Goal: Find specific page/section: Find specific page/section

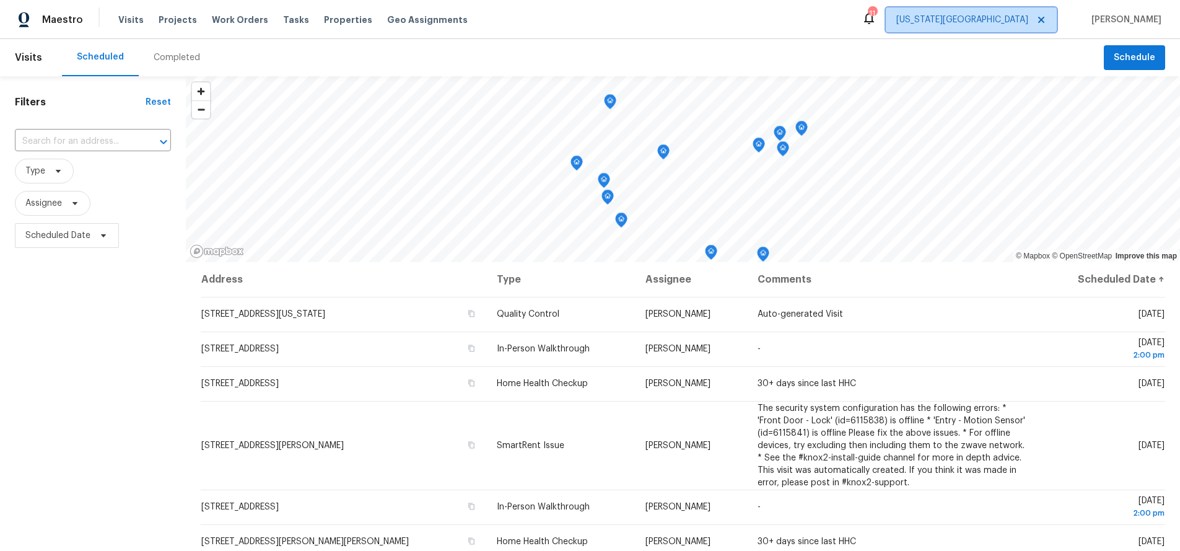
click at [1027, 24] on span "[US_STATE][GEOGRAPHIC_DATA]" at bounding box center [963, 20] width 132 height 12
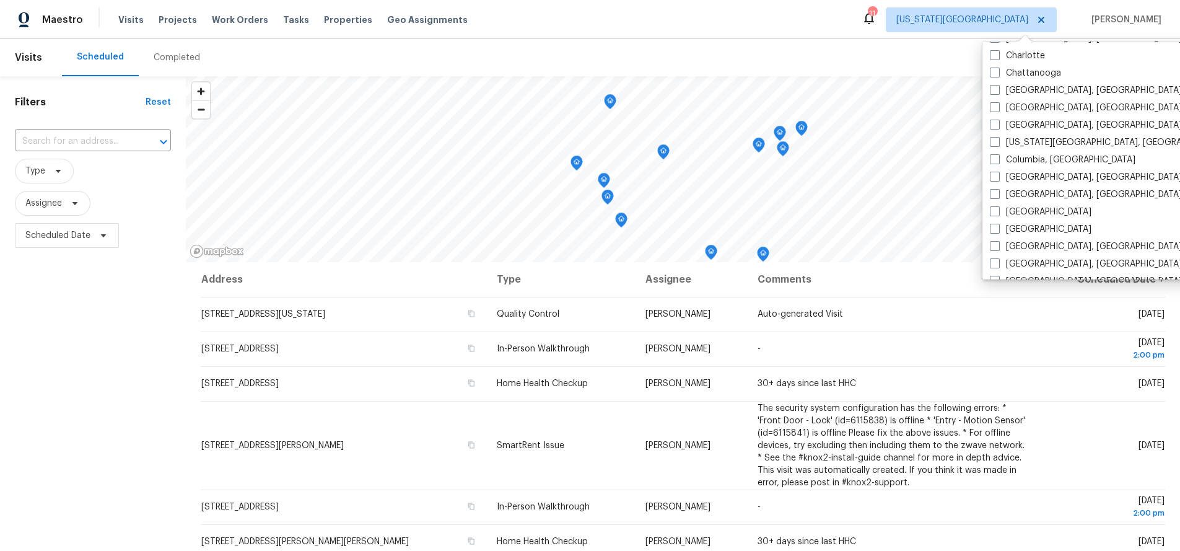
scroll to position [208, 0]
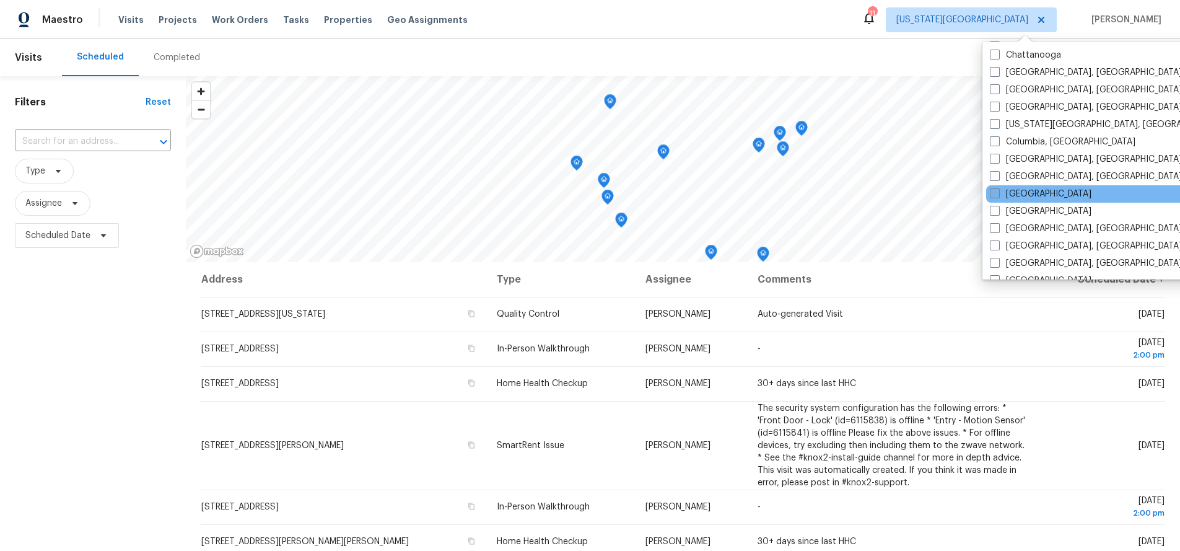
click at [1017, 198] on label "[GEOGRAPHIC_DATA]" at bounding box center [1041, 194] width 102 height 12
click at [998, 196] on input "[GEOGRAPHIC_DATA]" at bounding box center [994, 192] width 8 height 8
checkbox input "true"
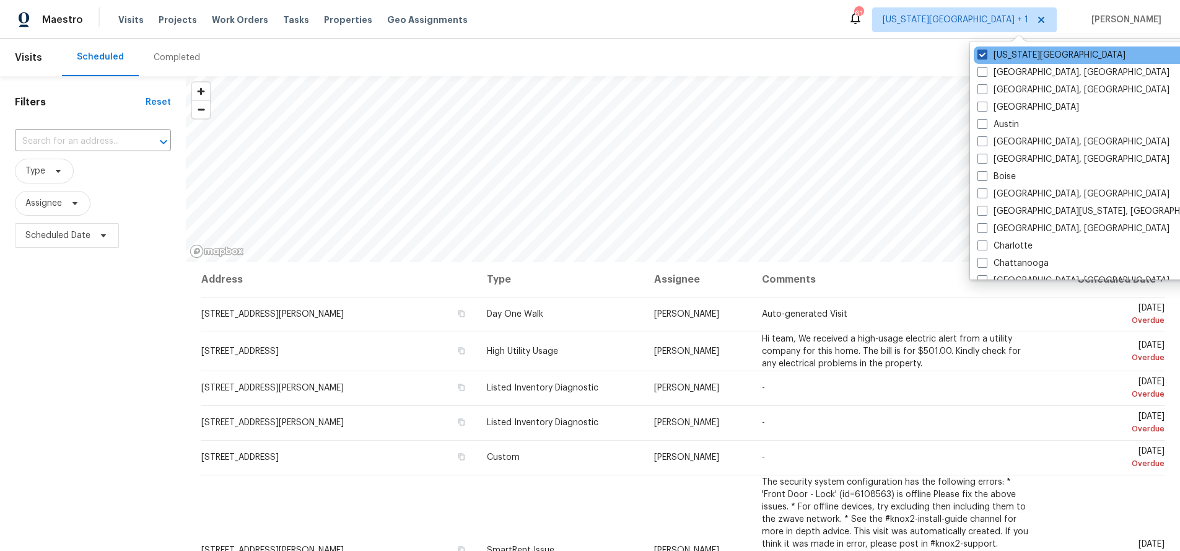
click at [988, 56] on label "[US_STATE][GEOGRAPHIC_DATA]" at bounding box center [1052, 55] width 148 height 12
click at [986, 56] on input "[US_STATE][GEOGRAPHIC_DATA]" at bounding box center [982, 53] width 8 height 8
checkbox input "false"
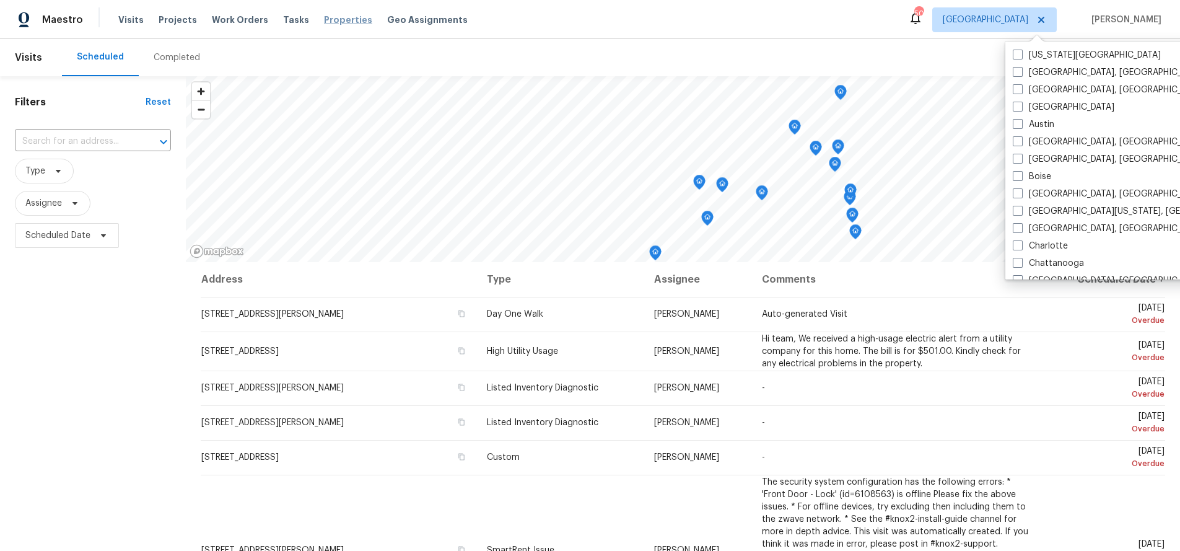
click at [328, 17] on span "Properties" at bounding box center [348, 20] width 48 height 12
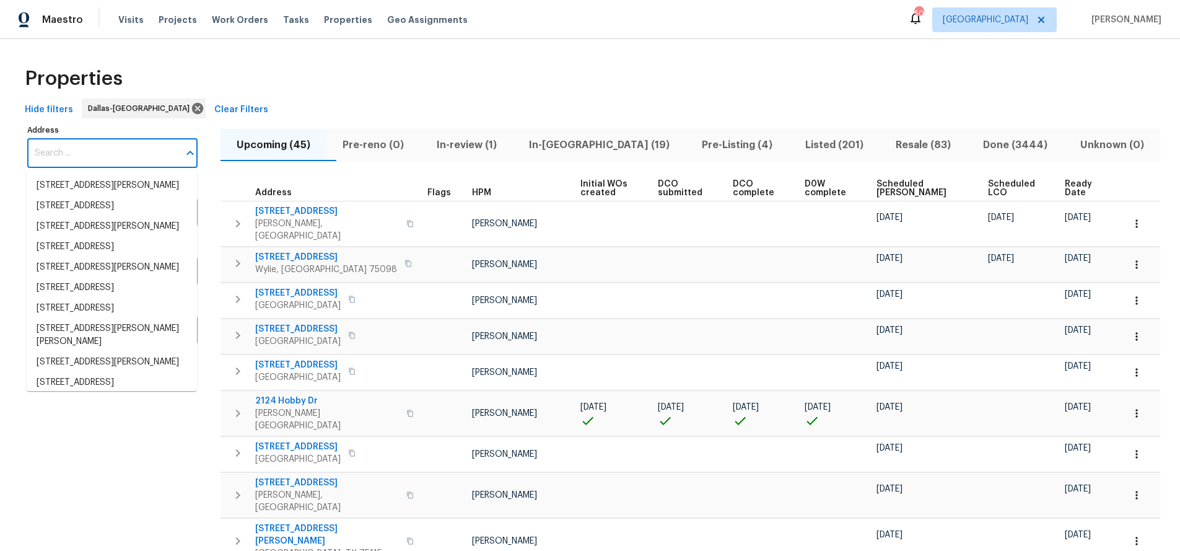
click at [89, 154] on input "Address" at bounding box center [103, 153] width 152 height 29
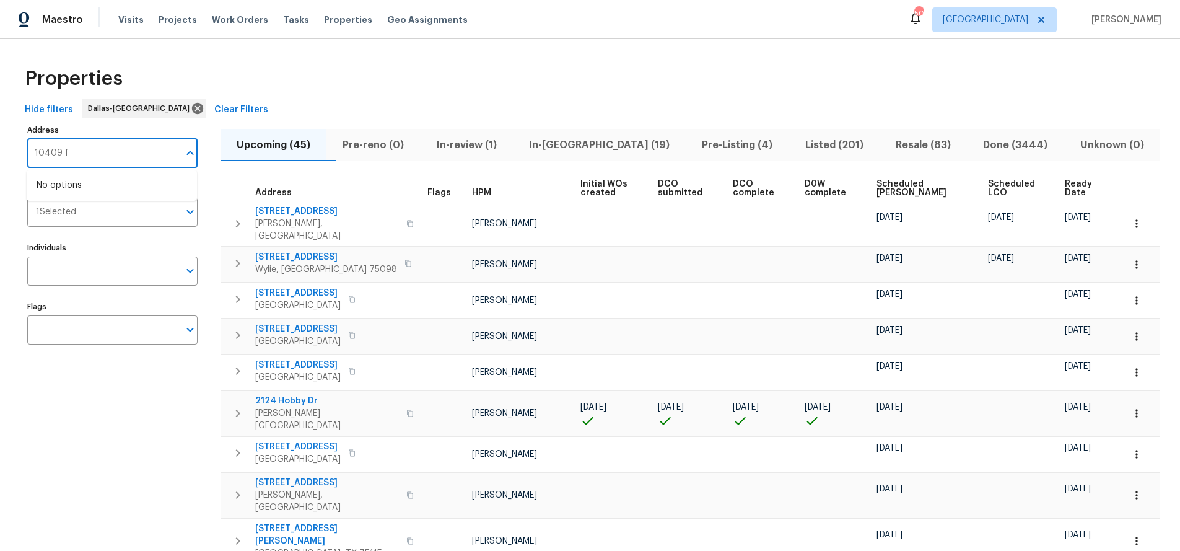
click at [94, 154] on input "10409 f" at bounding box center [103, 153] width 152 height 29
type input "1"
click at [131, 14] on span "Visits" at bounding box center [130, 20] width 25 height 12
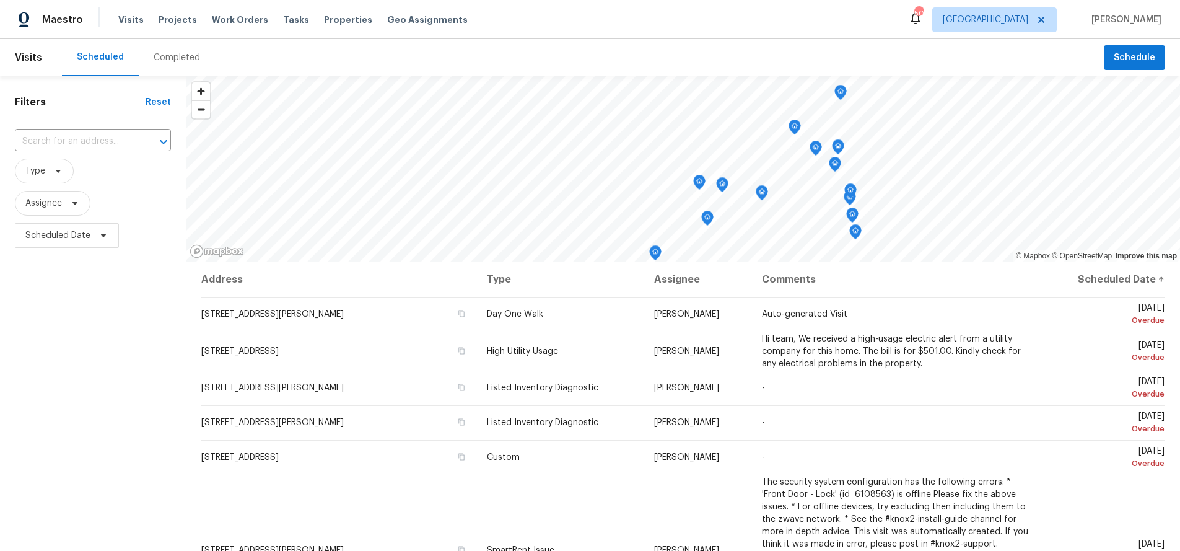
click at [177, 55] on div "Completed" at bounding box center [177, 57] width 46 height 12
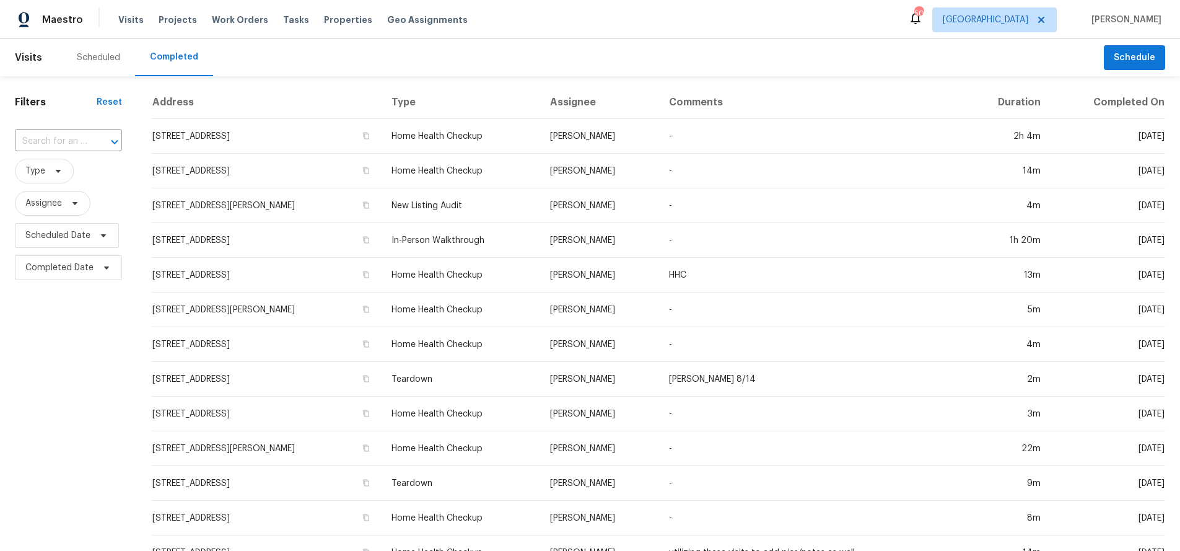
click at [83, 140] on input "text" at bounding box center [51, 141] width 72 height 19
type input "1412 H"
click at [66, 212] on li "[STREET_ADDRESS]" at bounding box center [67, 203] width 105 height 20
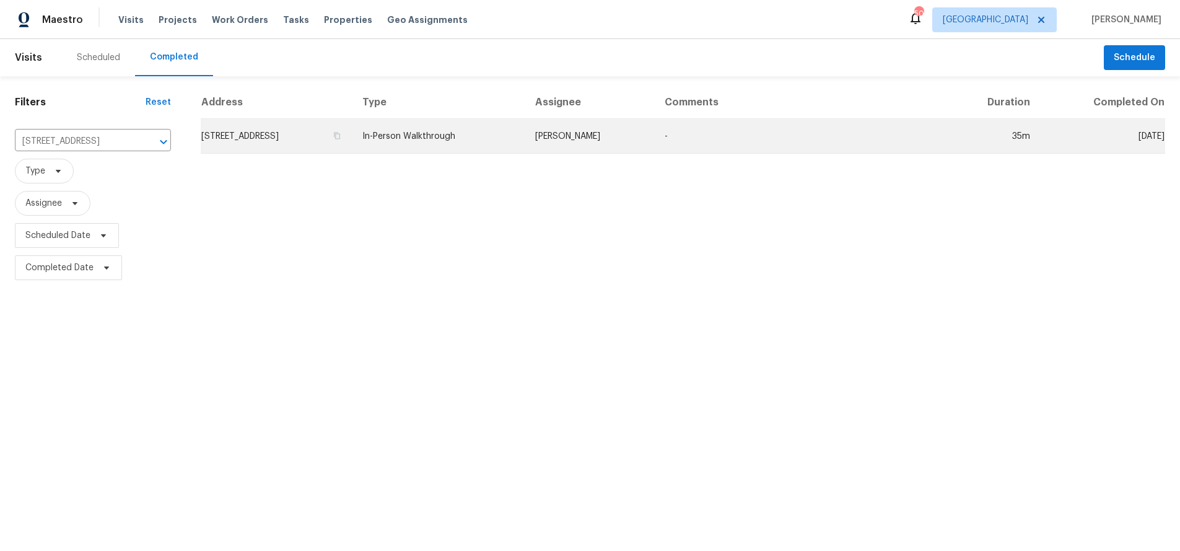
click at [322, 132] on td "[STREET_ADDRESS]" at bounding box center [277, 136] width 152 height 35
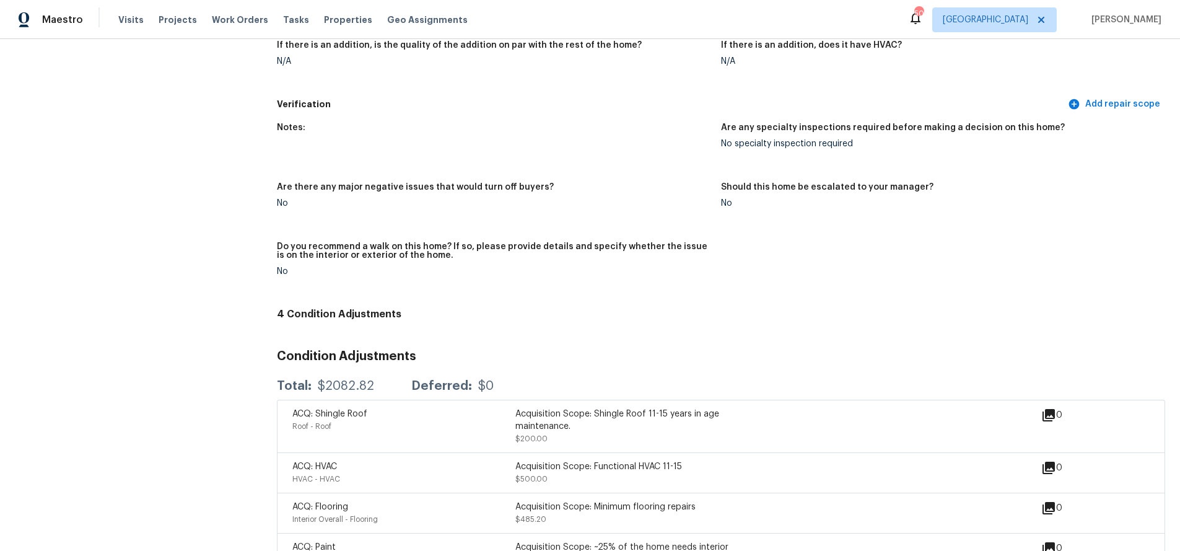
scroll to position [2506, 0]
